Goal: Information Seeking & Learning: Learn about a topic

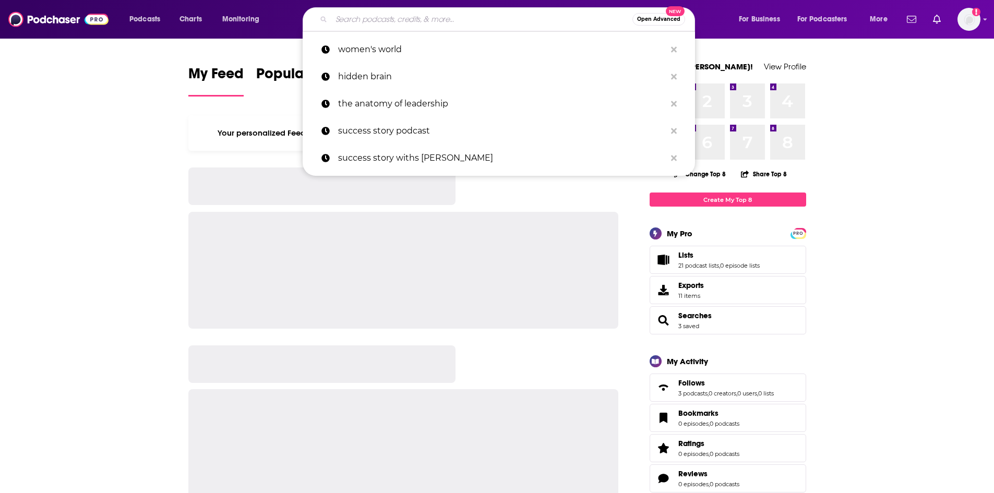
click at [418, 21] on input "Search podcasts, credits, & more..." at bounding box center [481, 19] width 301 height 17
paste input "From the Ground Up"
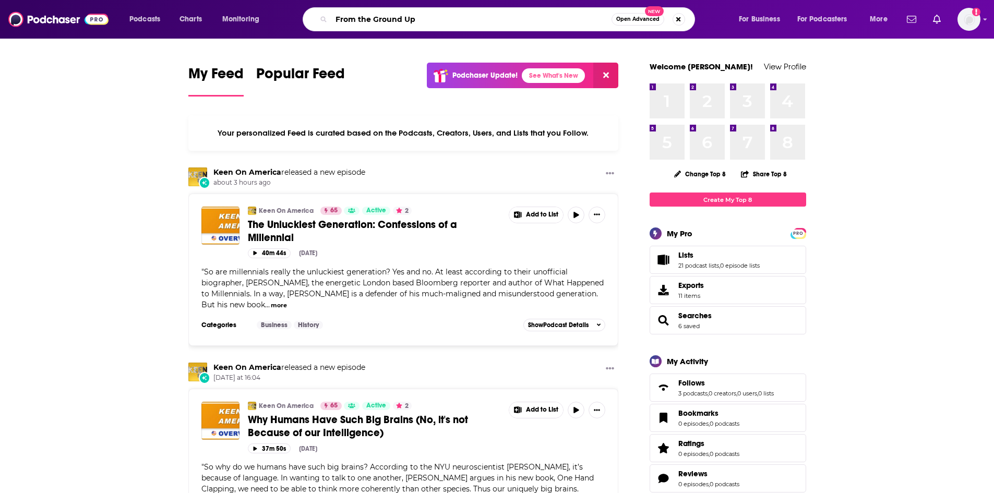
type input "From the Ground Up"
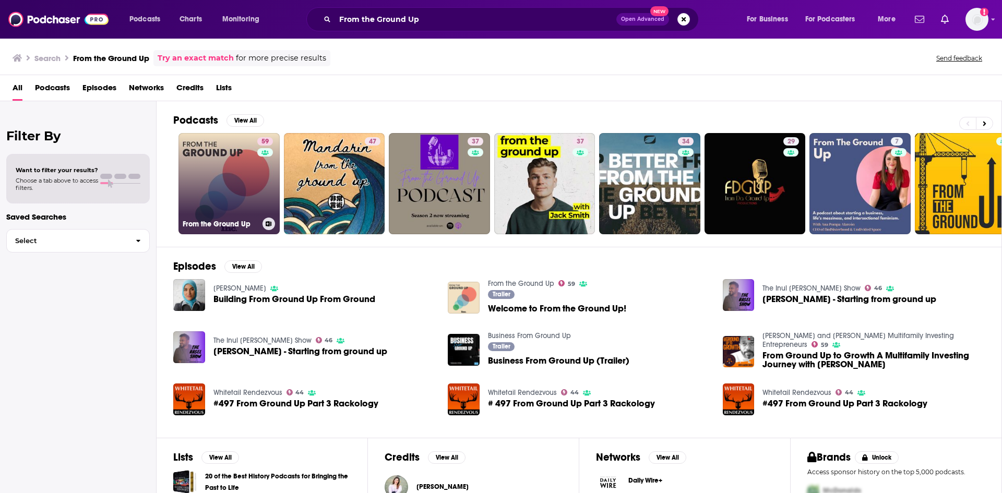
click at [260, 182] on div "59" at bounding box center [266, 177] width 18 height 80
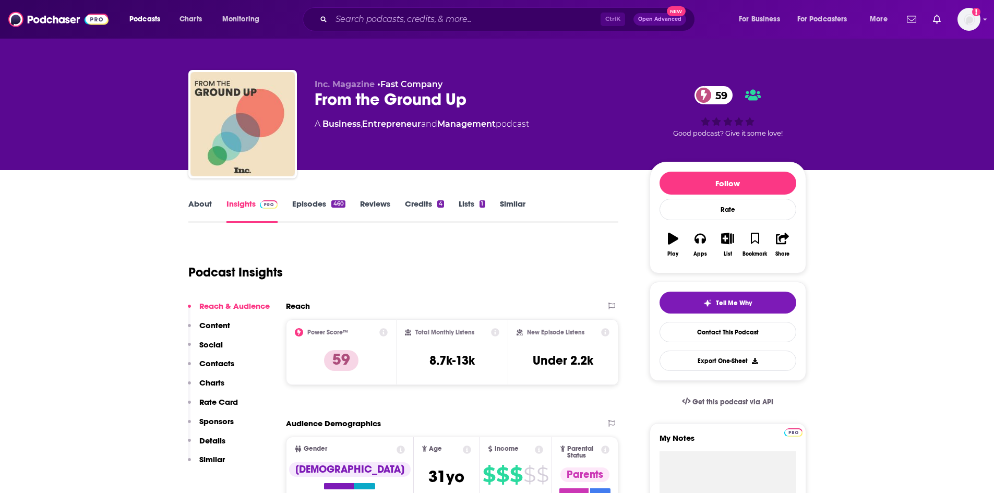
click at [197, 209] on link "About" at bounding box center [199, 211] width 23 height 24
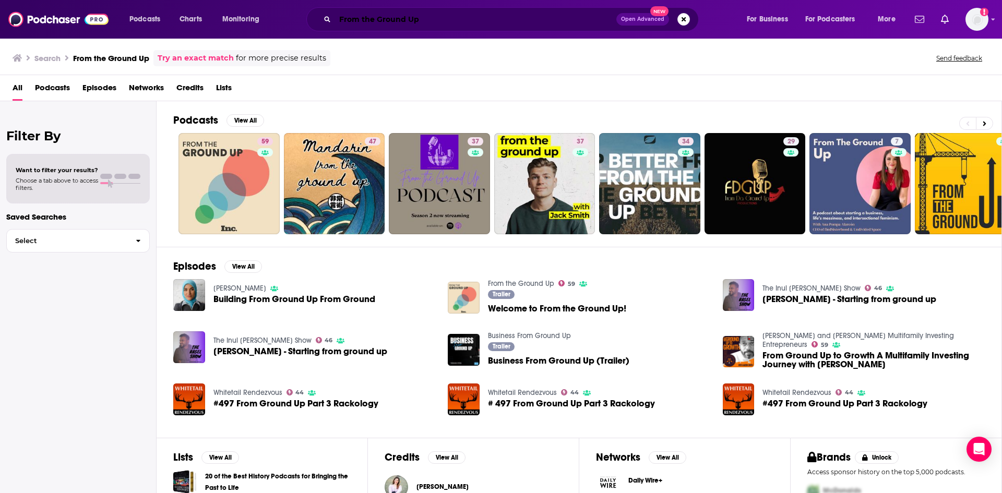
click at [436, 15] on input "From the Ground Up" at bounding box center [475, 19] width 281 height 17
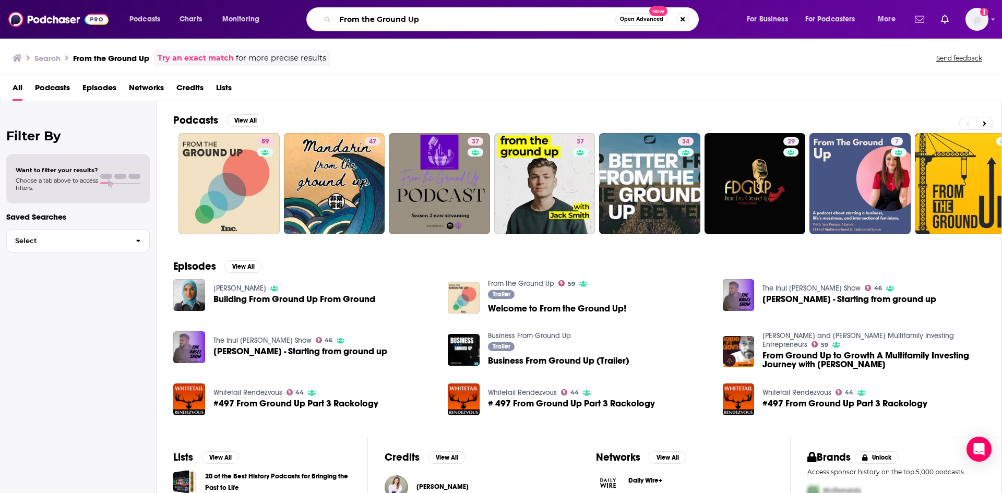
paste input "[PERSON_NAME]"
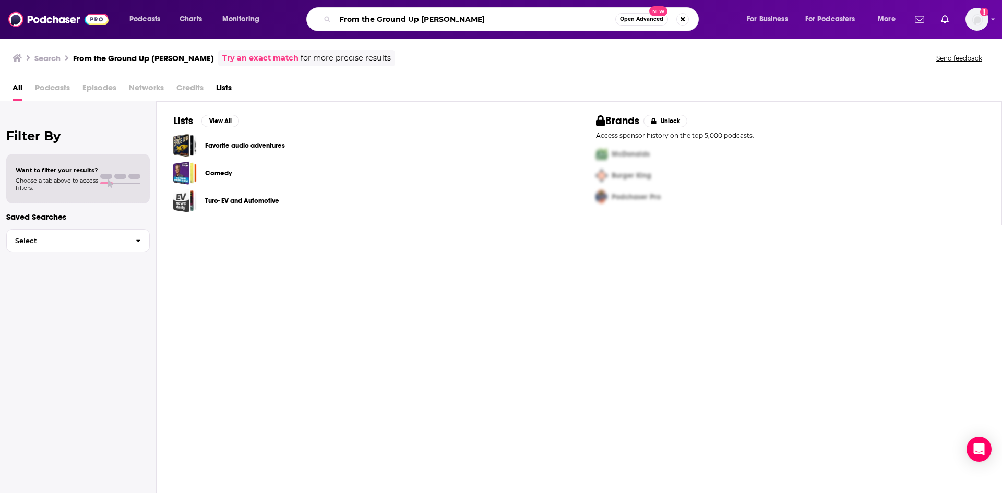
drag, startPoint x: 493, startPoint y: 25, endPoint x: 342, endPoint y: 18, distance: 151.0
click at [342, 18] on input "From the Ground Up [PERSON_NAME]" at bounding box center [475, 19] width 280 height 17
click at [459, 17] on input "From the Ground Up [PERSON_NAME]" at bounding box center [475, 19] width 280 height 17
drag, startPoint x: 479, startPoint y: 18, endPoint x: 306, endPoint y: 8, distance: 173.6
click at [306, 8] on div "From the Ground Up [PERSON_NAME] Open Advanced New" at bounding box center [513, 19] width 446 height 24
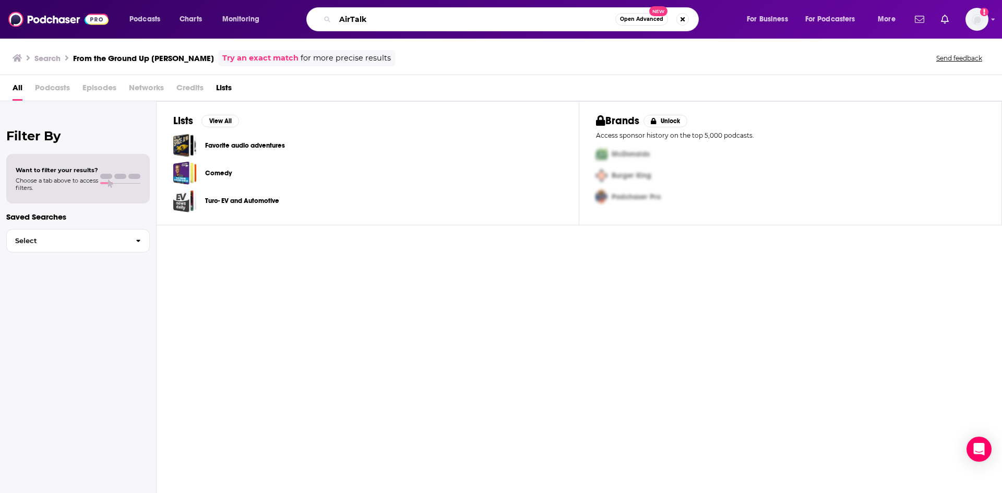
type input "AirTalk"
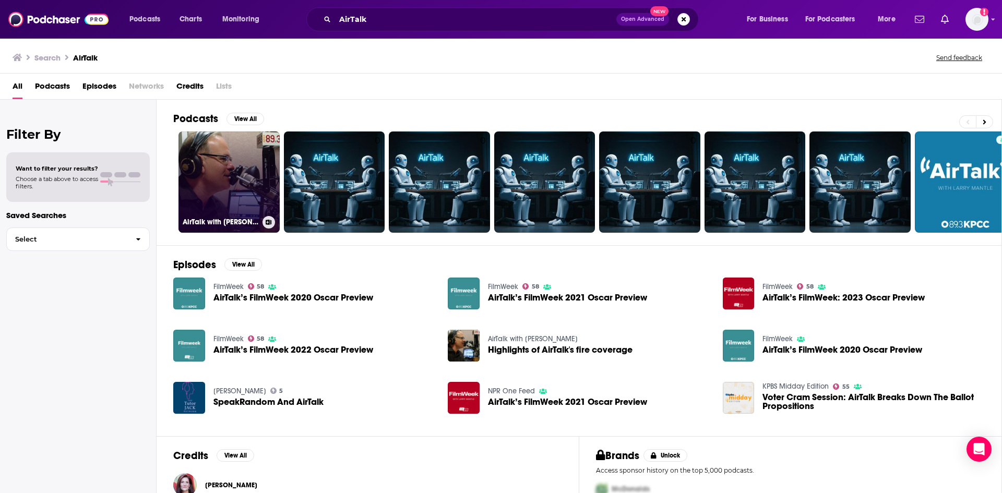
click at [238, 155] on link "AirTalk with [PERSON_NAME]" at bounding box center [229, 182] width 101 height 101
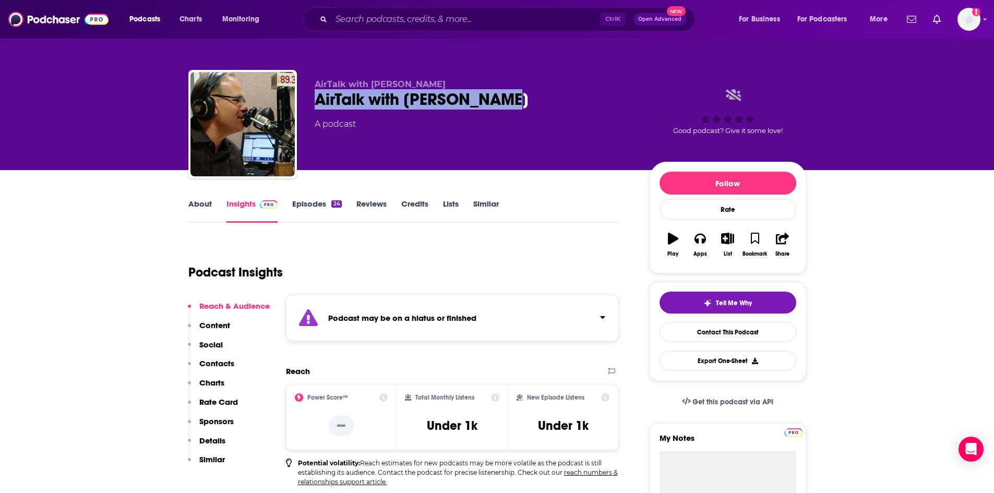
drag, startPoint x: 502, startPoint y: 100, endPoint x: 310, endPoint y: 105, distance: 191.6
click at [310, 105] on div "AirTalk with [PERSON_NAME] AirTalk with [PERSON_NAME] A podcast Good podcast? G…" at bounding box center [497, 126] width 618 height 113
copy h2 "AirTalk with [PERSON_NAME]"
click at [428, 31] on div "Ctrl K Open Advanced New" at bounding box center [499, 19] width 393 height 24
click at [431, 25] on input "Search podcasts, credits, & more..." at bounding box center [465, 19] width 269 height 17
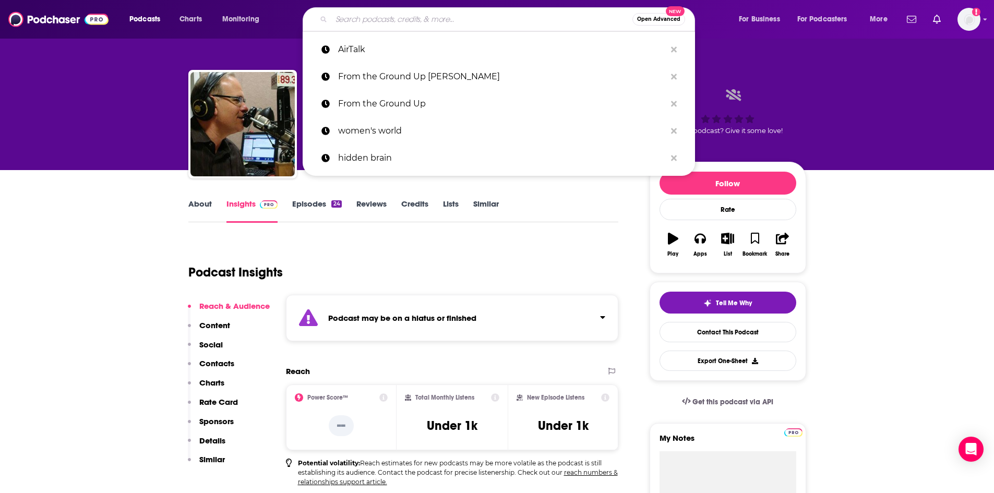
paste input "AirTalk with [PERSON_NAME]"
type input "AirTalk with [PERSON_NAME]"
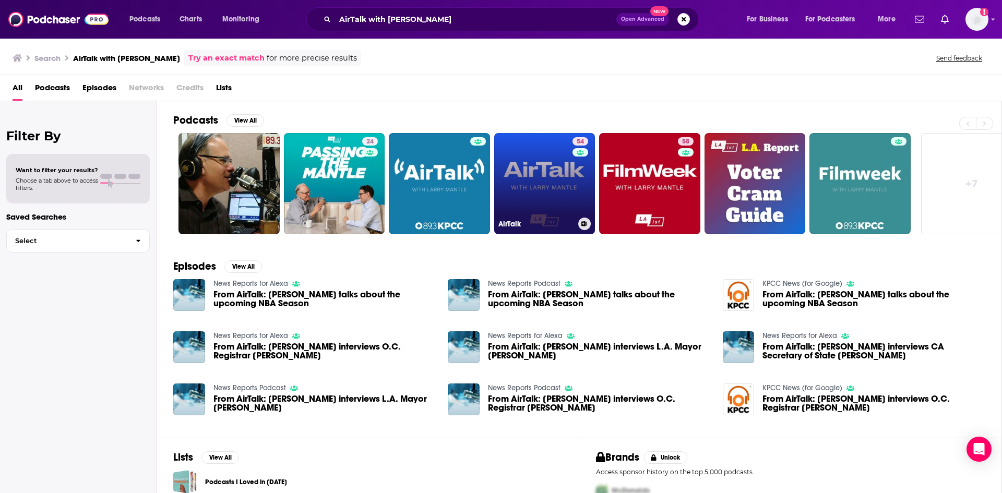
click at [546, 186] on link "54 AirTalk" at bounding box center [544, 183] width 101 height 101
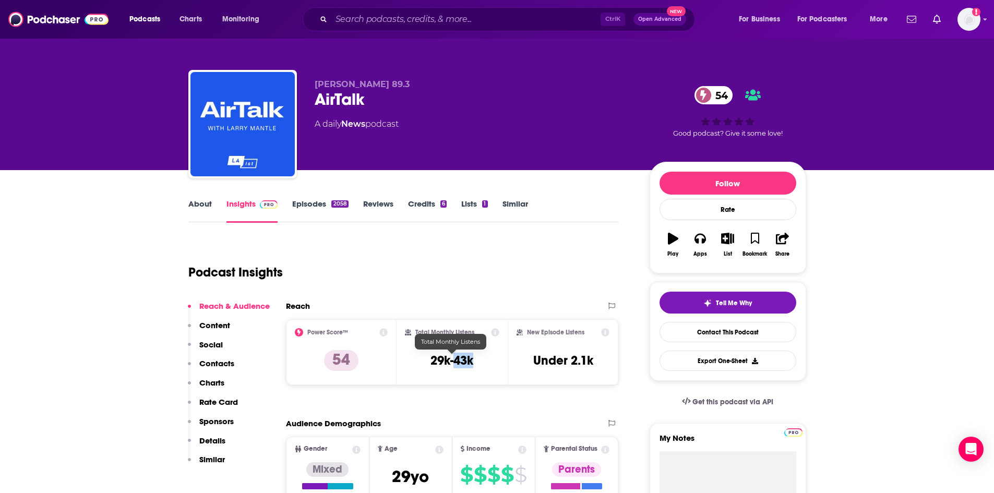
drag, startPoint x: 479, startPoint y: 365, endPoint x: 456, endPoint y: 364, distance: 22.5
click at [456, 364] on div "Total Monthly Listens 29k-43k" at bounding box center [452, 352] width 94 height 48
copy h3 "43k"
